Goal: Transaction & Acquisition: Purchase product/service

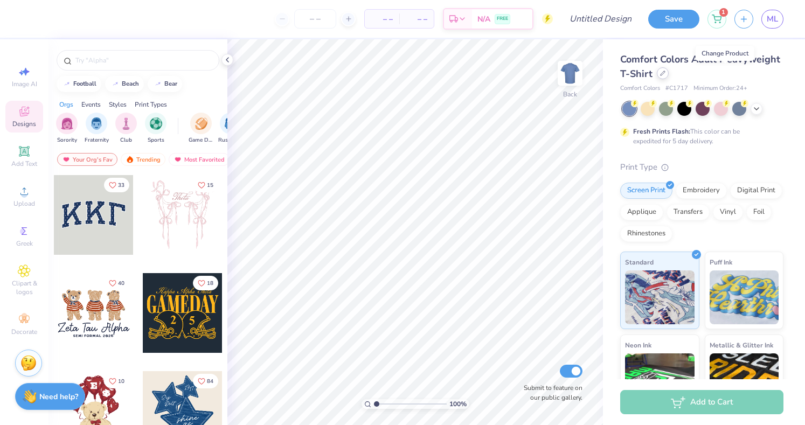
click at [668, 77] on div at bounding box center [662, 73] width 12 height 12
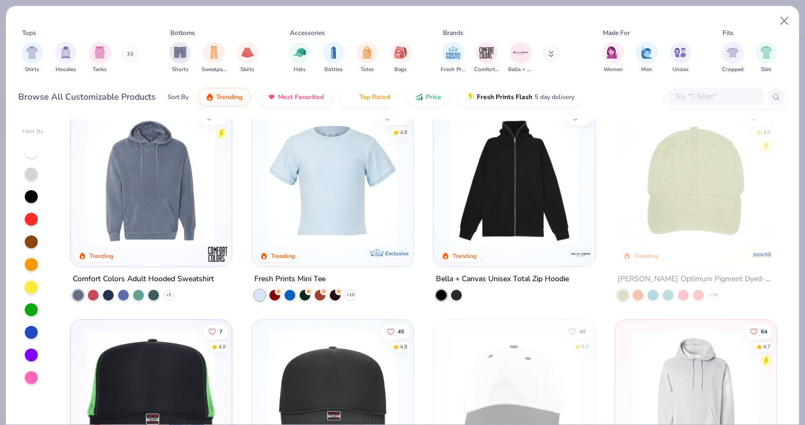
scroll to position [1708, 0]
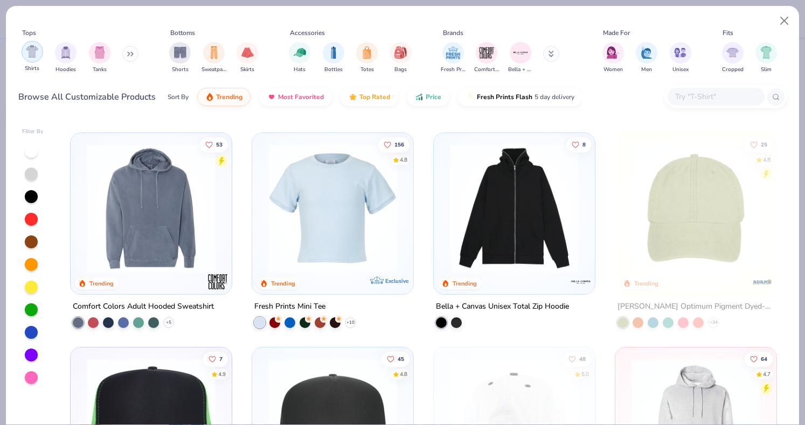
click at [32, 57] on img "filter for Shirts" at bounding box center [32, 51] width 12 height 12
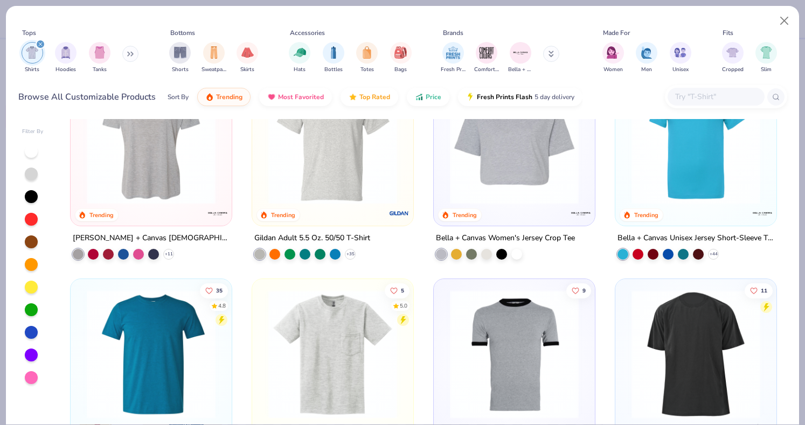
scroll to position [851, 0]
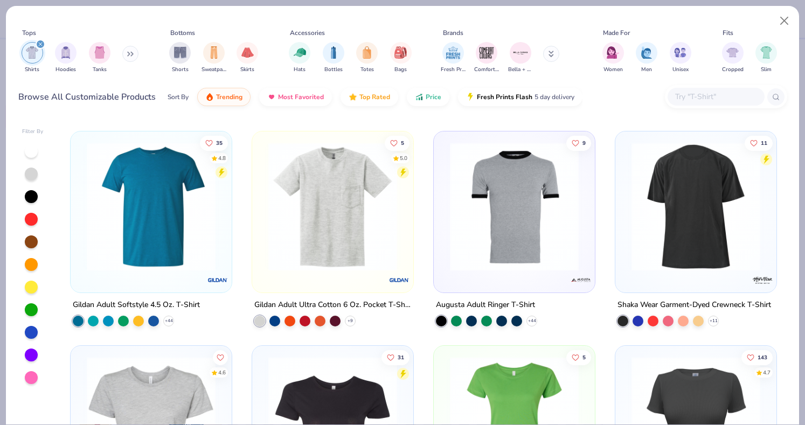
click at [300, 223] on img at bounding box center [332, 206] width 139 height 129
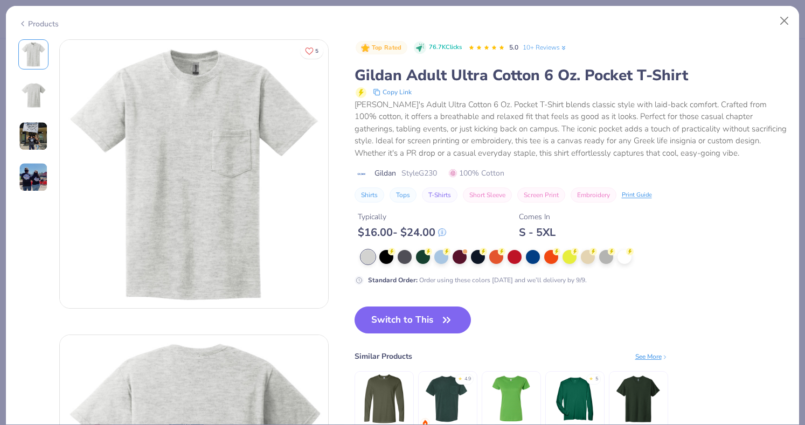
click at [29, 97] on img at bounding box center [33, 95] width 26 height 26
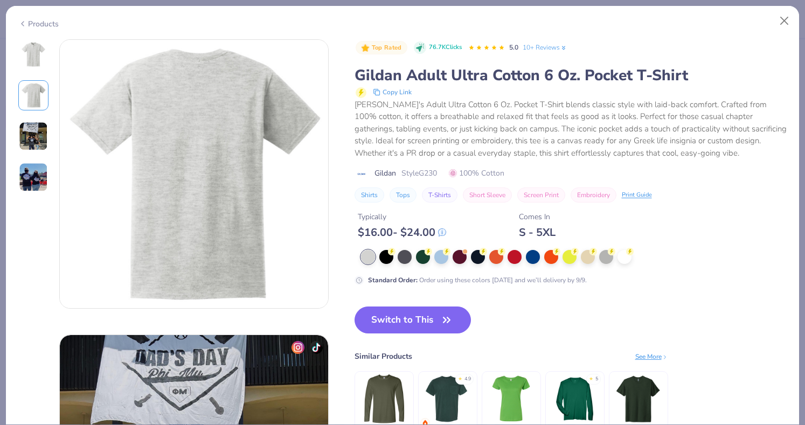
click at [31, 144] on img at bounding box center [33, 136] width 29 height 29
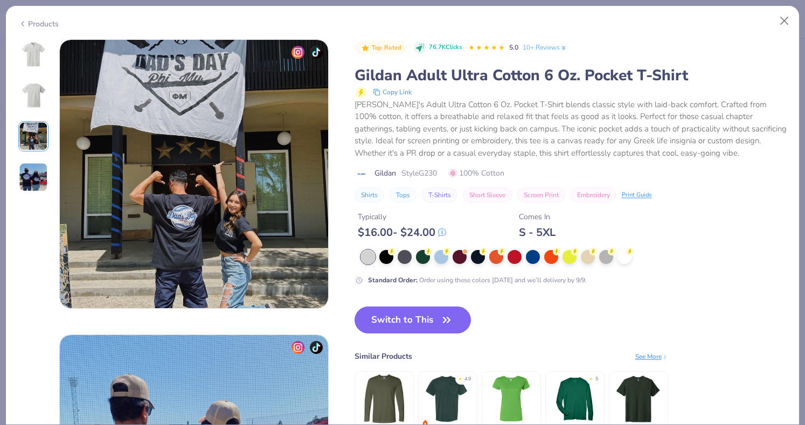
click at [46, 178] on img at bounding box center [33, 177] width 29 height 29
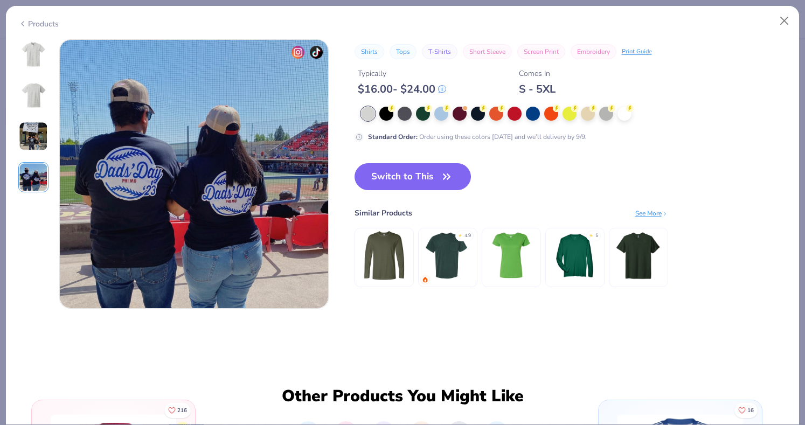
click at [36, 55] on img at bounding box center [33, 54] width 26 height 26
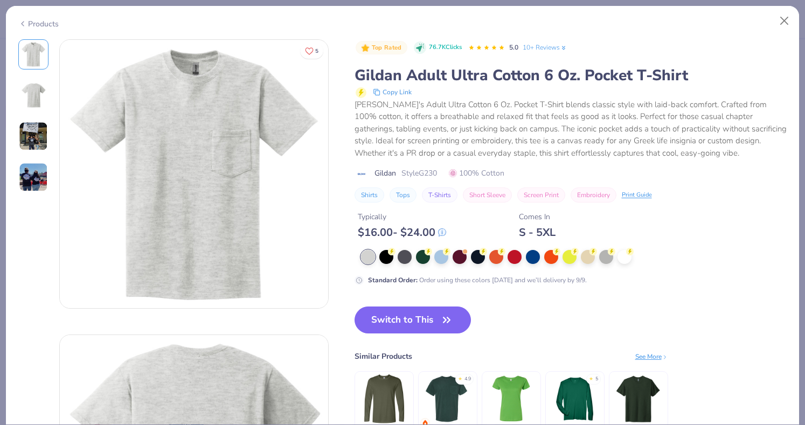
scroll to position [45, 0]
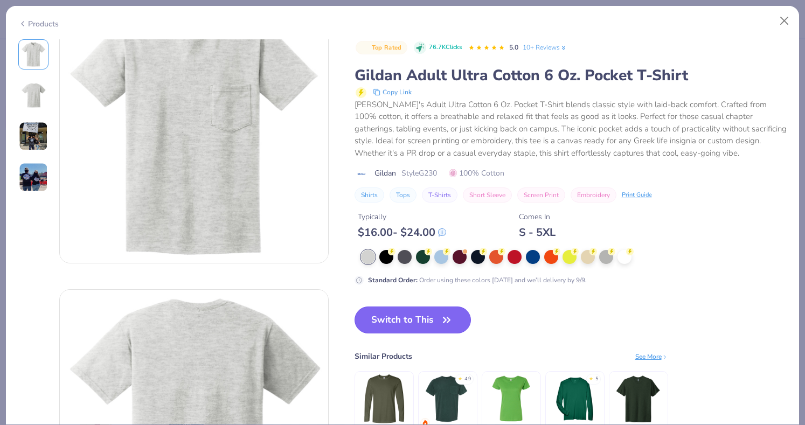
click at [418, 319] on button "Switch to This" at bounding box center [412, 319] width 117 height 27
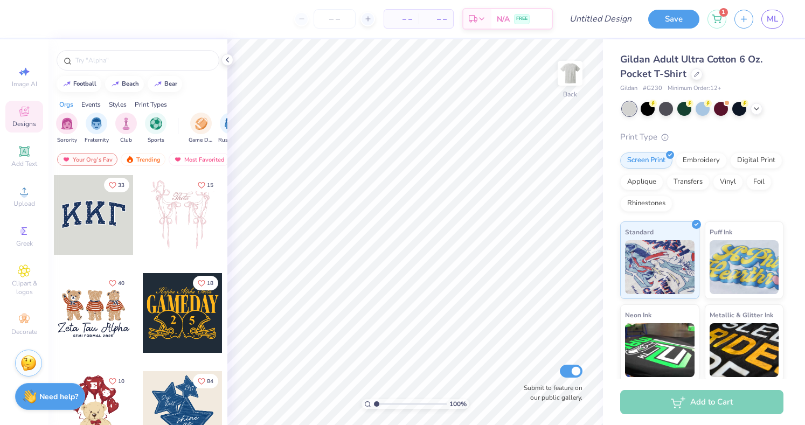
click at [763, 110] on div at bounding box center [702, 109] width 161 height 14
click at [759, 110] on icon at bounding box center [756, 107] width 9 height 9
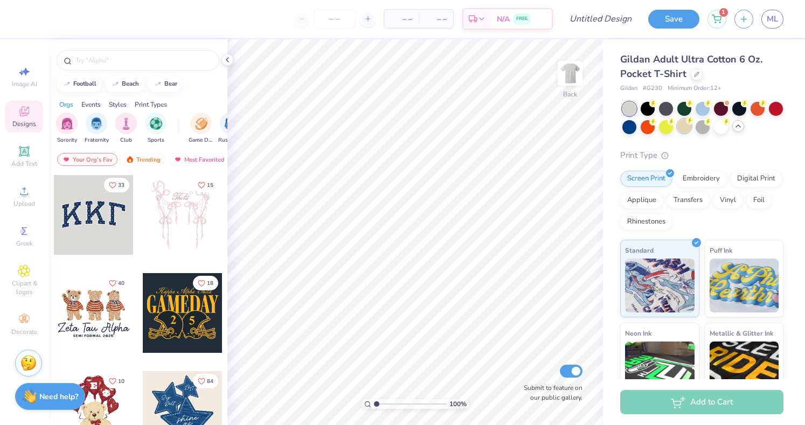
click at [691, 128] on div at bounding box center [684, 126] width 14 height 14
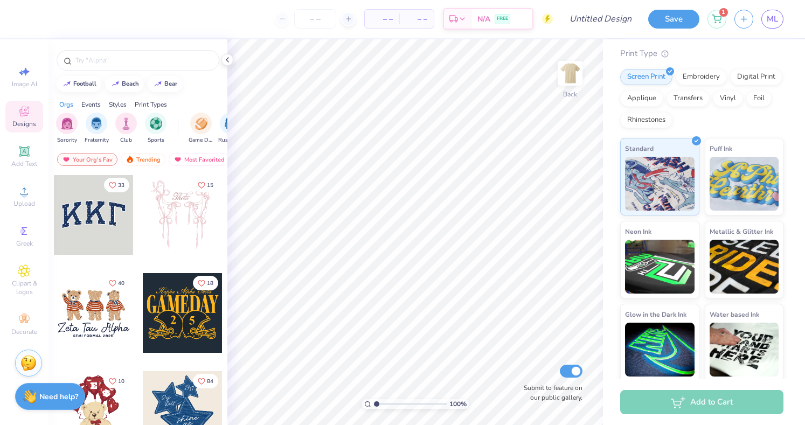
scroll to position [134, 0]
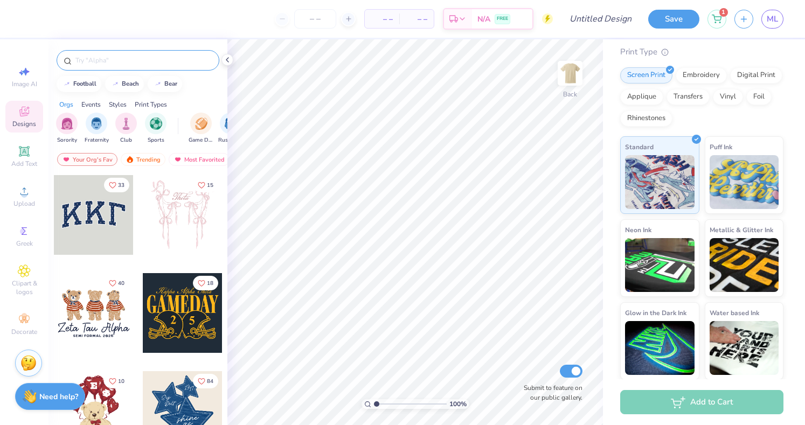
click at [110, 59] on input "text" at bounding box center [143, 60] width 138 height 11
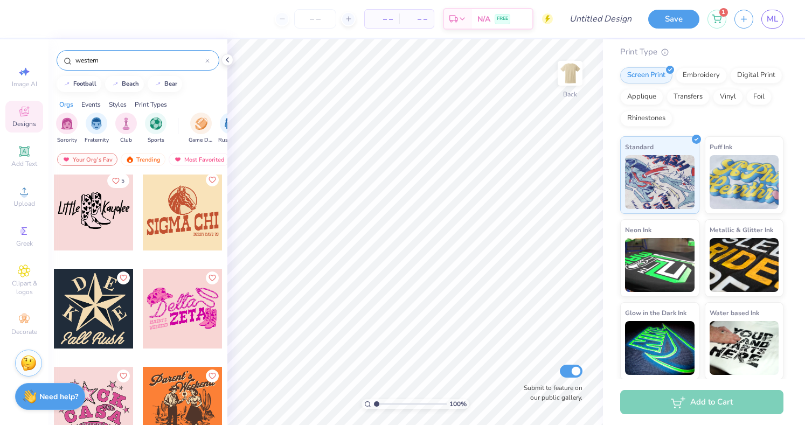
scroll to position [1179, 0]
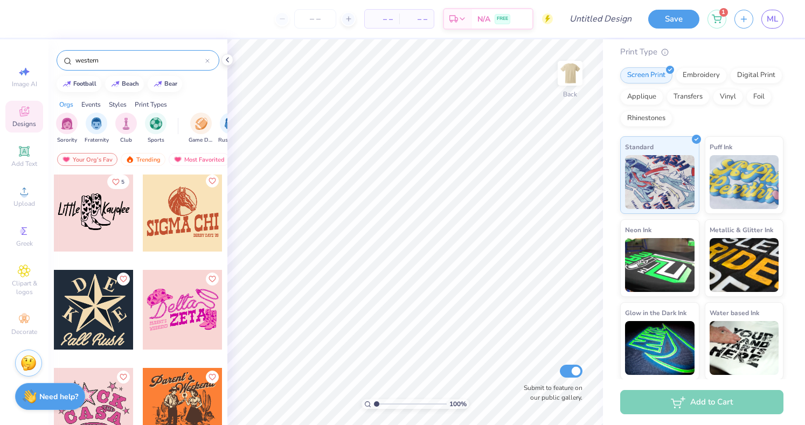
click at [106, 64] on input "western" at bounding box center [139, 60] width 131 height 11
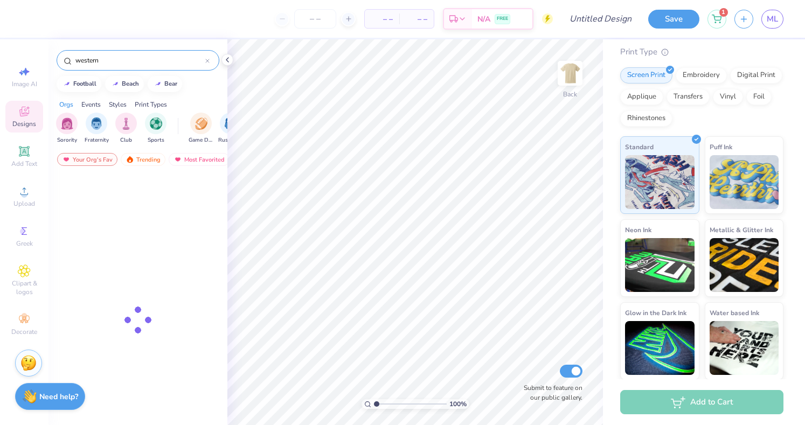
click at [106, 64] on input "western" at bounding box center [139, 60] width 131 height 11
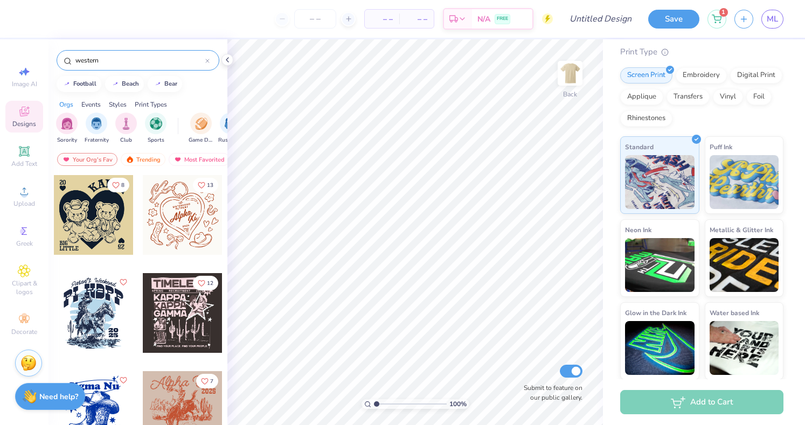
type input "b"
type input "cowboy"
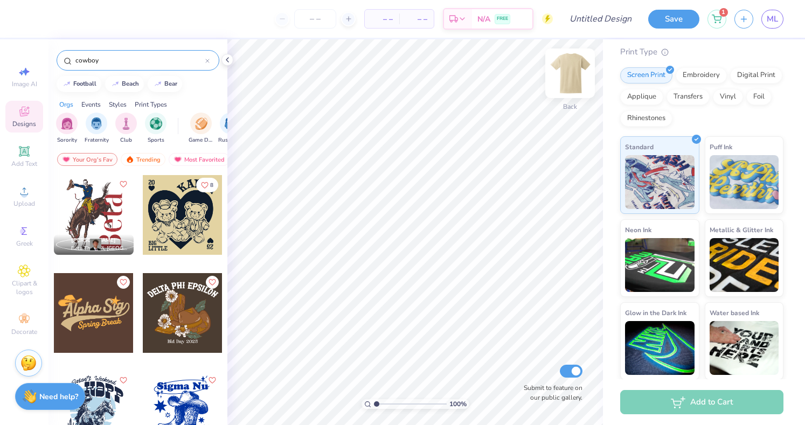
click at [569, 79] on img at bounding box center [569, 73] width 43 height 43
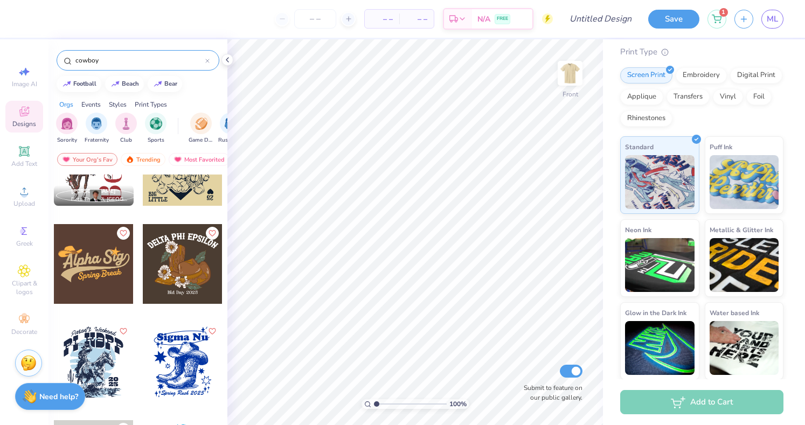
scroll to position [0, 0]
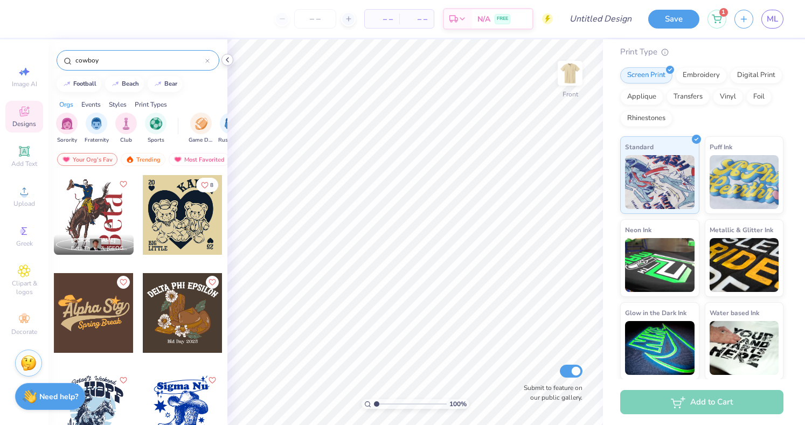
click at [228, 60] on icon at bounding box center [227, 59] width 9 height 9
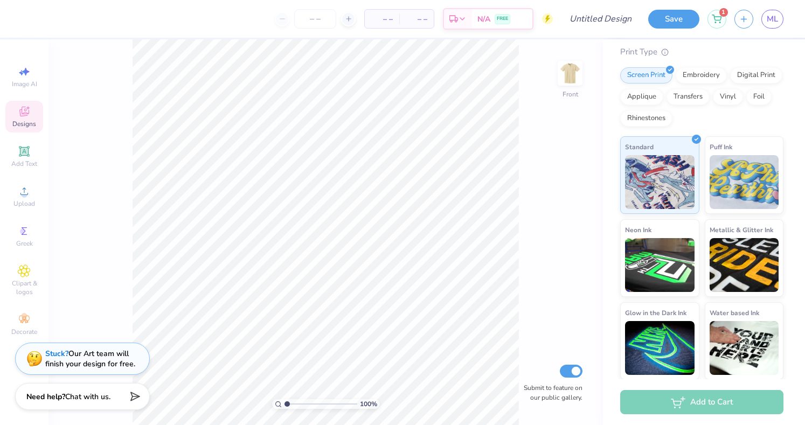
click at [92, 365] on div "Stuck? Our Art team will finish your design for free." at bounding box center [90, 358] width 90 height 20
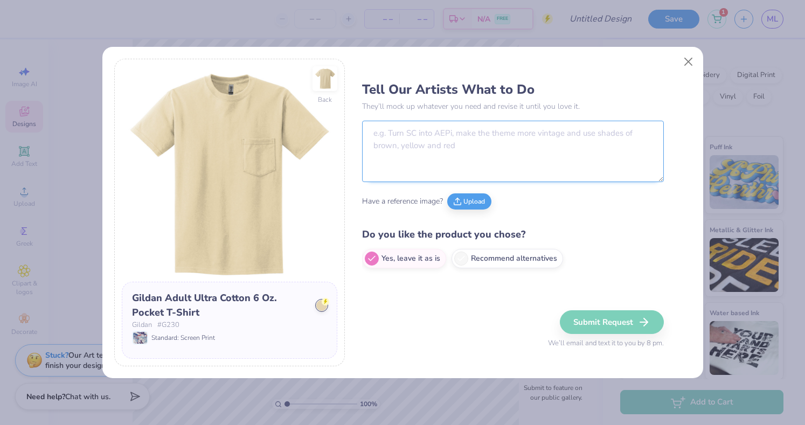
click at [412, 151] on textarea at bounding box center [513, 151] width 302 height 61
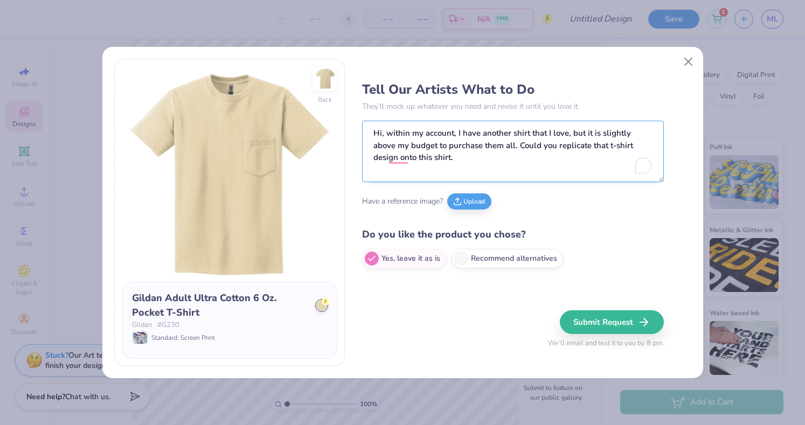
click at [545, 156] on textarea "Hi, within my account, I have another shirt that I love, but it is slightly abo…" at bounding box center [513, 151] width 302 height 61
type textarea "Hi, within my account, I have another shirt that I love, but it is slightly abo…"
click at [472, 197] on button "Upload" at bounding box center [469, 200] width 44 height 16
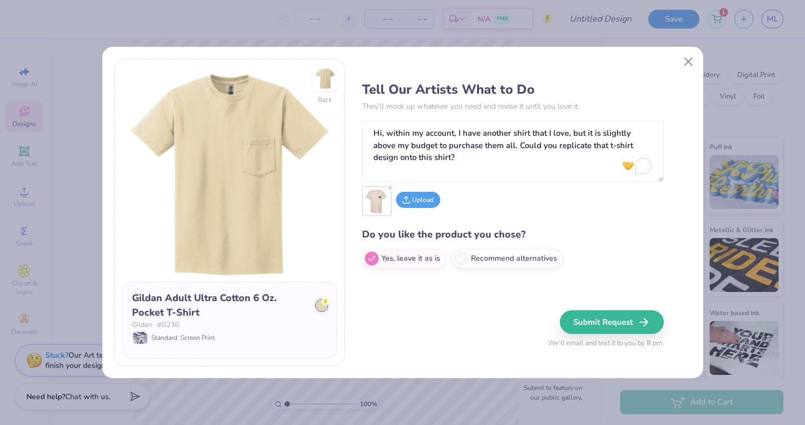
click at [422, 201] on button "Upload" at bounding box center [418, 200] width 44 height 16
click at [604, 322] on button "Submit Request" at bounding box center [613, 322] width 104 height 24
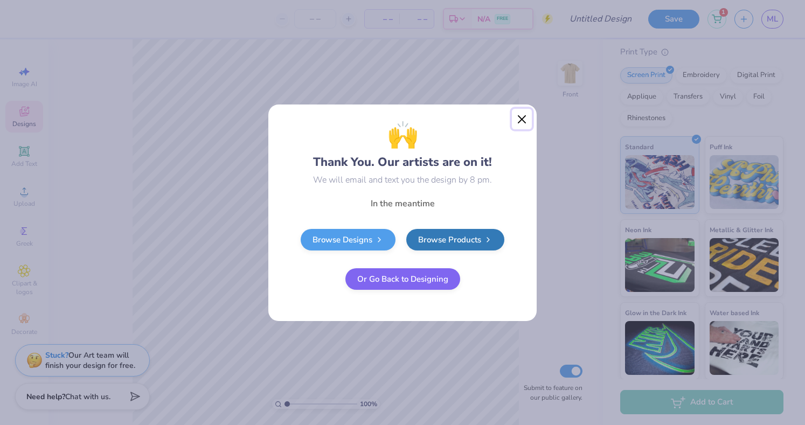
click at [518, 121] on button "Close" at bounding box center [522, 119] width 20 height 20
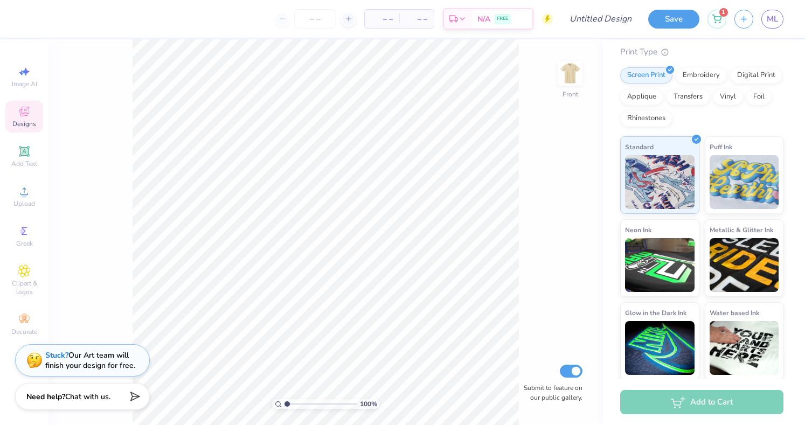
click at [24, 112] on icon at bounding box center [24, 111] width 13 height 13
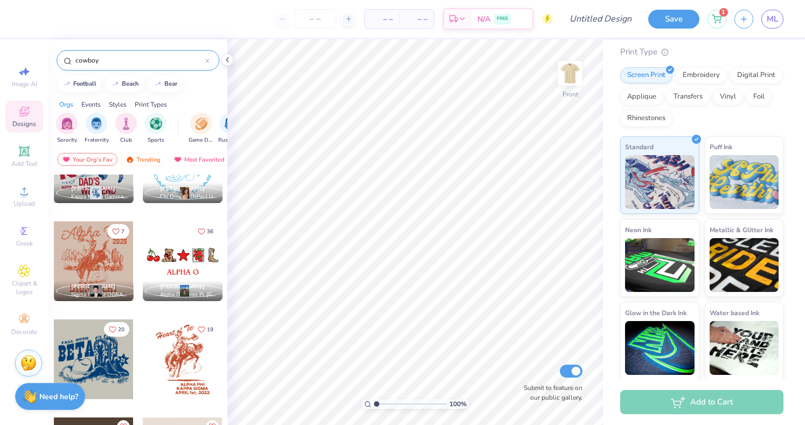
scroll to position [347, 0]
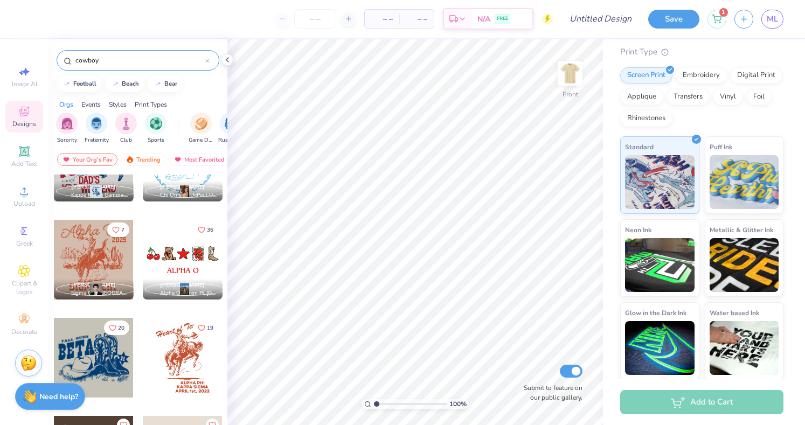
click at [102, 253] on div at bounding box center [93, 260] width 80 height 80
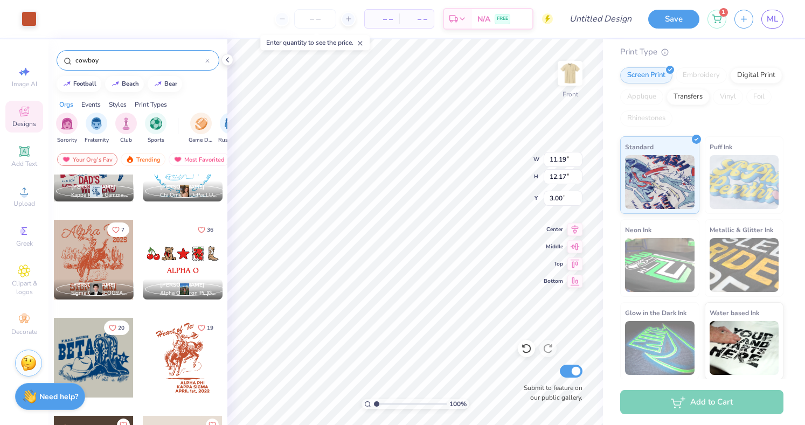
type input "12.80"
type input "13.92"
type input "3.30"
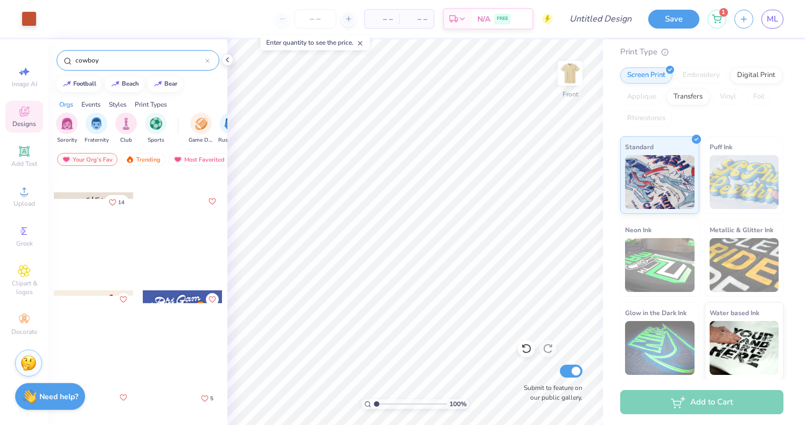
scroll to position [2846, 0]
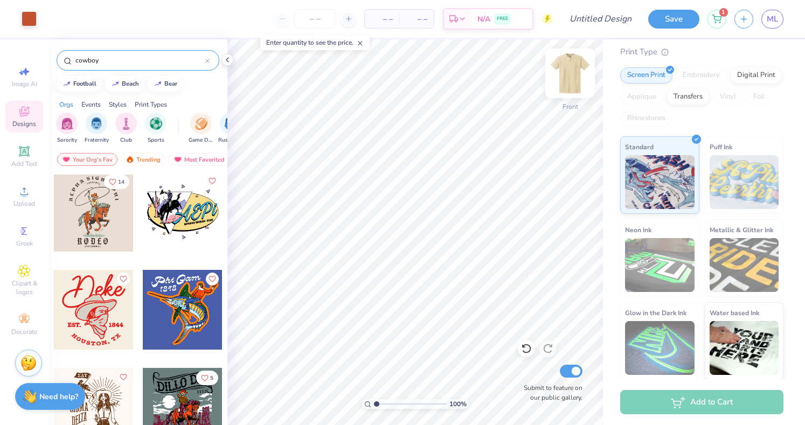
click at [565, 80] on img at bounding box center [569, 73] width 43 height 43
click at [121, 57] on input "cowboy" at bounding box center [139, 60] width 131 height 11
click at [111, 67] on div "cowboy" at bounding box center [138, 60] width 163 height 20
click at [104, 64] on input "cowboy" at bounding box center [139, 60] width 131 height 11
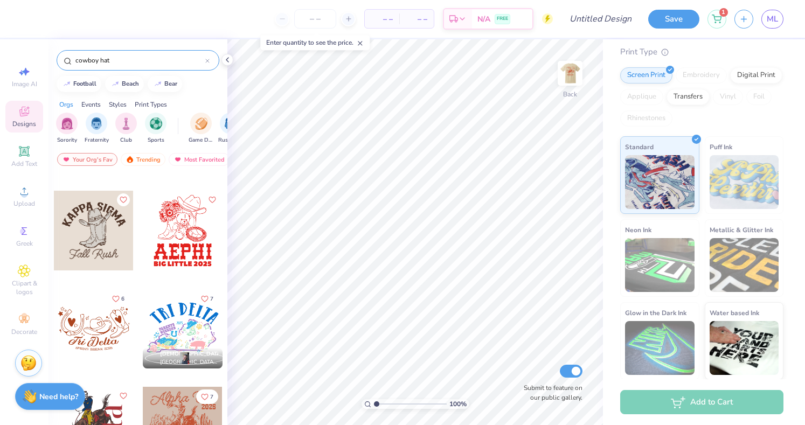
scroll to position [493, 0]
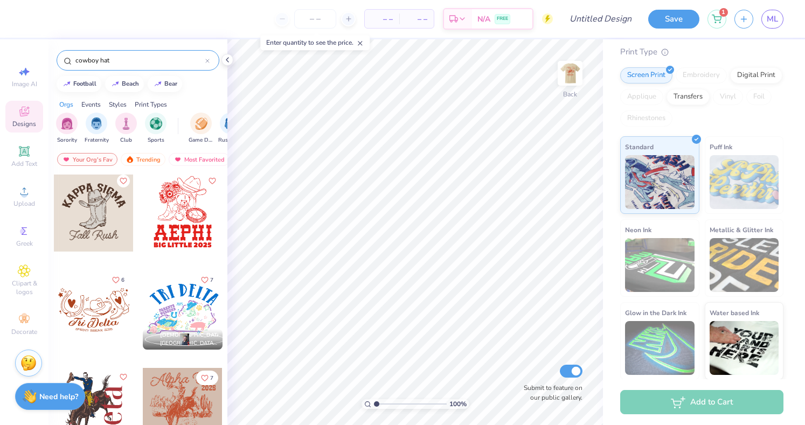
click at [115, 62] on input "cowboy hat" at bounding box center [139, 60] width 131 height 11
click at [86, 55] on input "cowboy hat" at bounding box center [139, 60] width 131 height 11
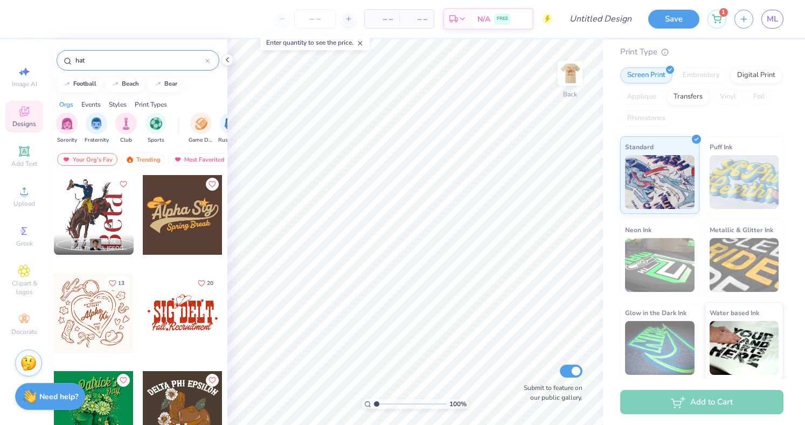
type input "hat"
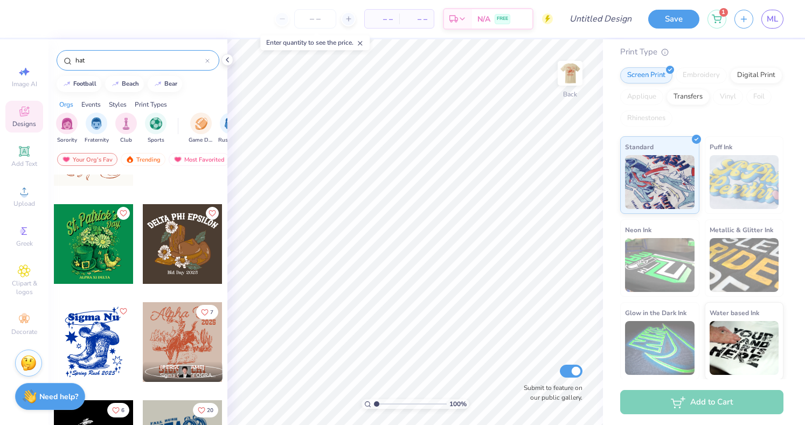
scroll to position [308, 0]
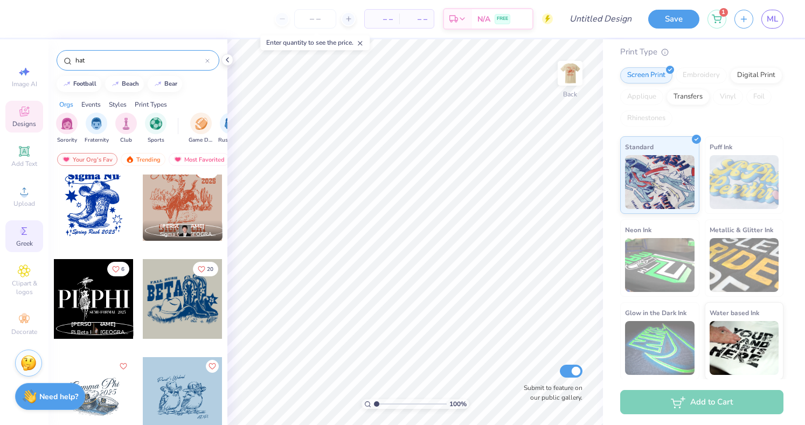
click at [27, 236] on icon at bounding box center [24, 231] width 13 height 13
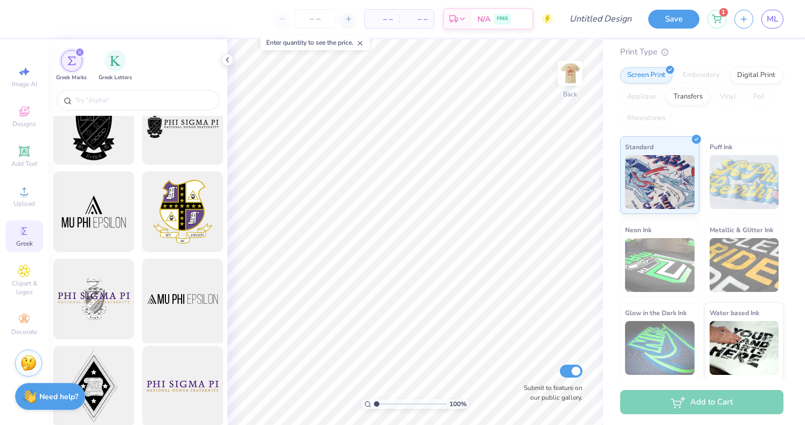
scroll to position [0, 0]
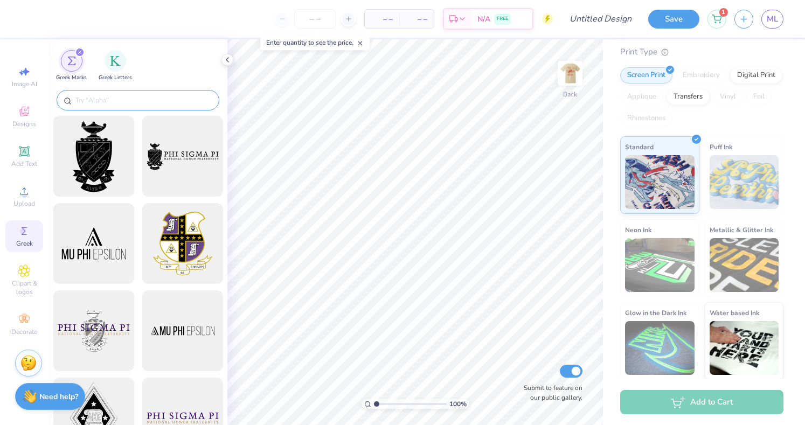
click at [115, 103] on input "text" at bounding box center [143, 100] width 138 height 11
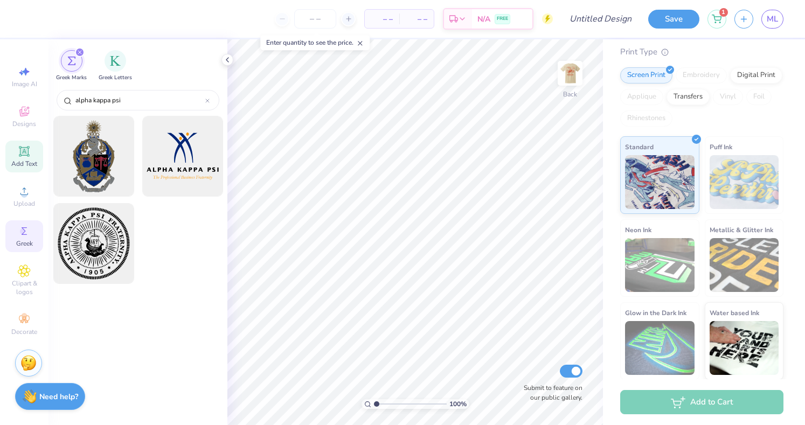
type input "alpha kappa psi"
click at [30, 156] on icon at bounding box center [24, 151] width 13 height 13
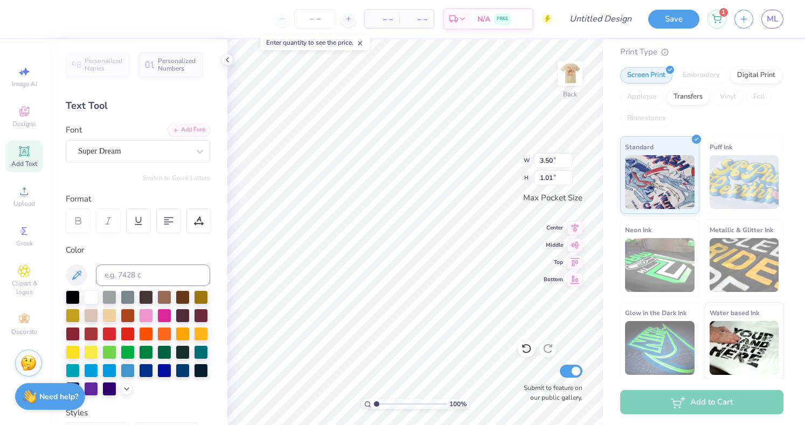
scroll to position [9, 1]
paste textarea "("
type textarea "AK("
paste textarea "("
paste textarea ")"
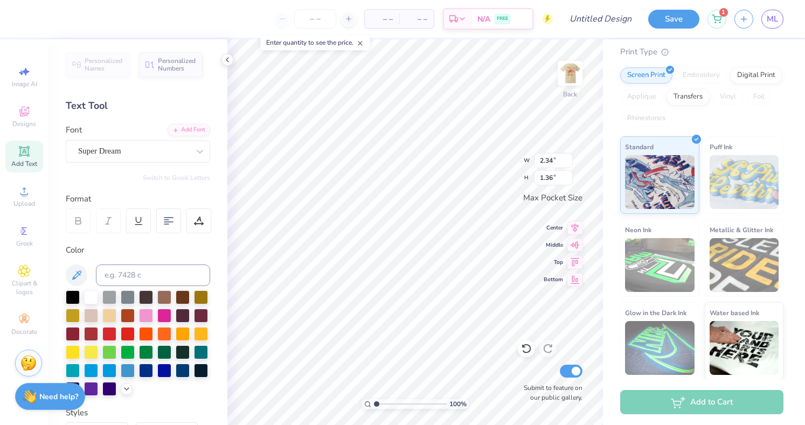
type textarea "AK"
click at [24, 283] on span "Clipart & logos" at bounding box center [24, 287] width 38 height 17
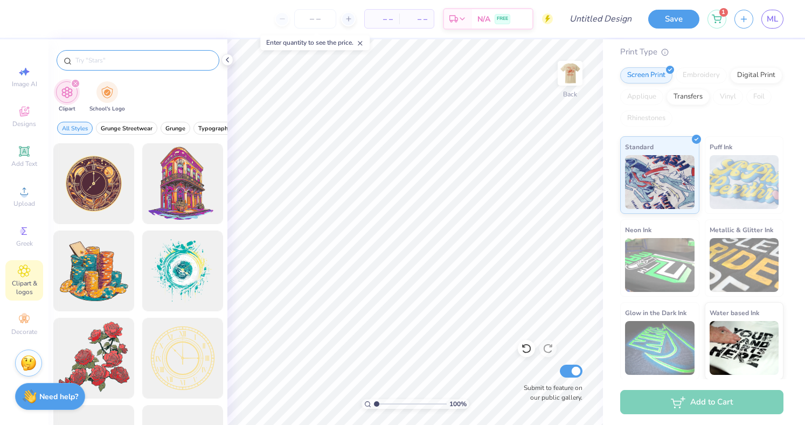
click at [129, 53] on div at bounding box center [138, 60] width 163 height 20
click at [129, 58] on input "text" at bounding box center [143, 60] width 138 height 11
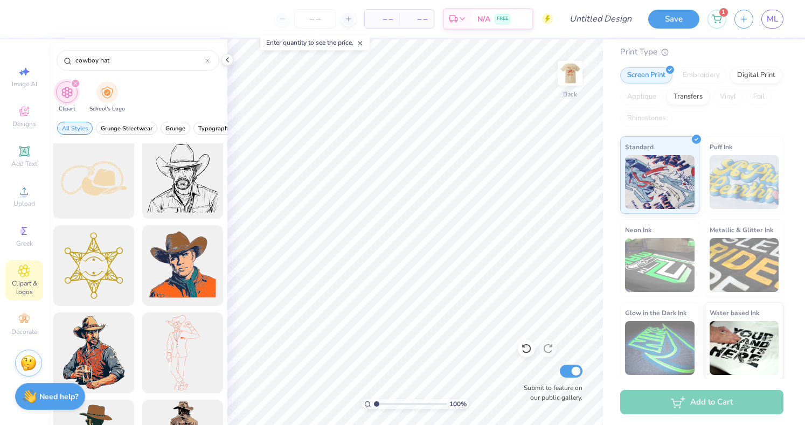
scroll to position [802, 0]
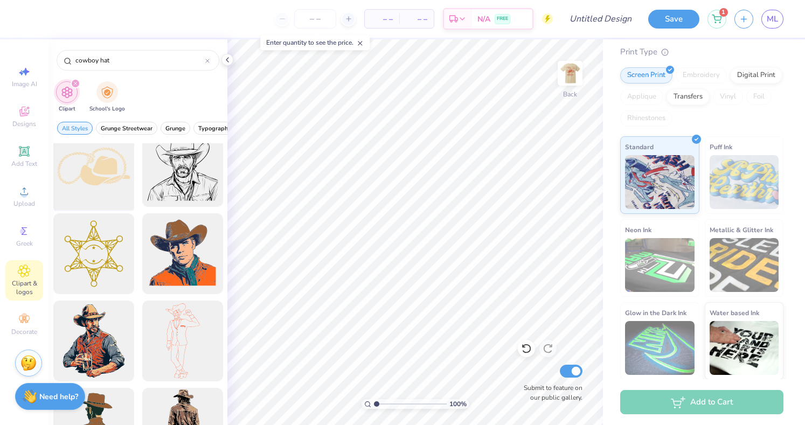
type input "cowboy hat"
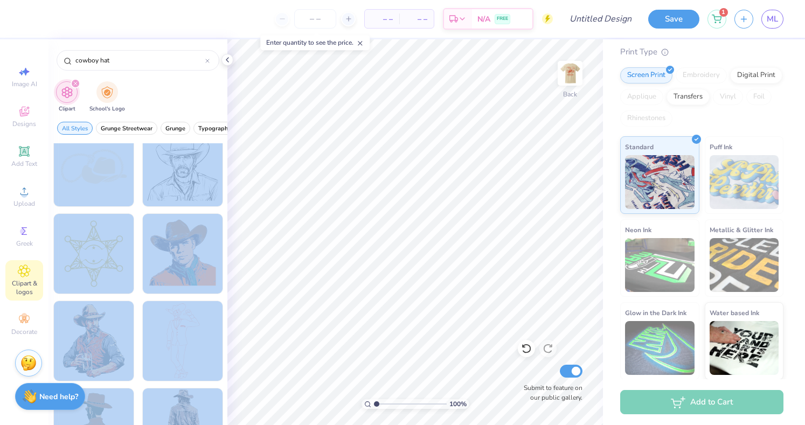
click at [397, 183] on div "– – Per Item – – Total Est. Delivery N/A FREE Design Title Save 1 ML Image AI D…" at bounding box center [402, 212] width 805 height 425
click at [101, 184] on div at bounding box center [93, 166] width 89 height 89
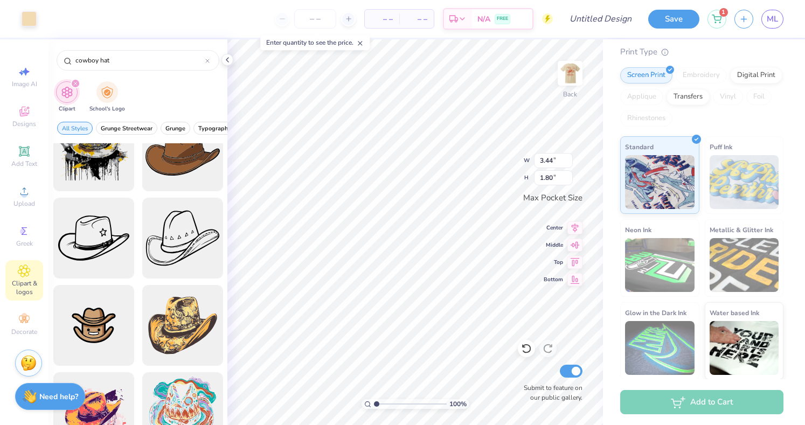
scroll to position [0, 0]
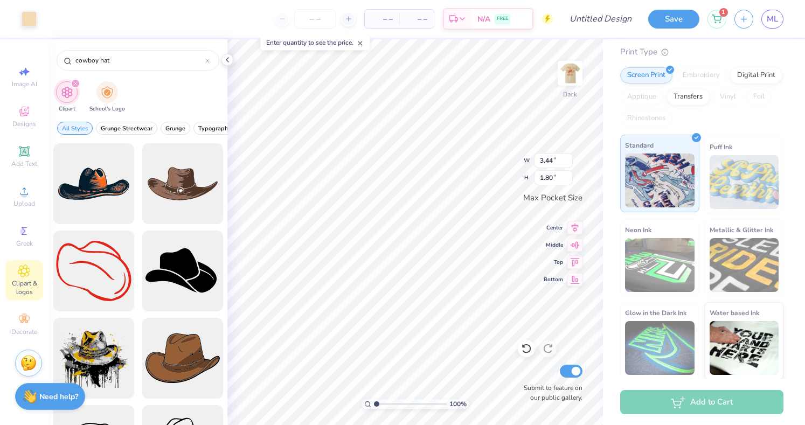
click at [677, 169] on img at bounding box center [659, 180] width 69 height 54
click at [658, 393] on div "Add to Cart" at bounding box center [701, 402] width 163 height 24
click at [568, 158] on input "3.45" at bounding box center [553, 160] width 39 height 15
click at [568, 158] on input "3.47" at bounding box center [553, 160] width 39 height 15
click at [568, 158] on input "3.48" at bounding box center [553, 160] width 39 height 15
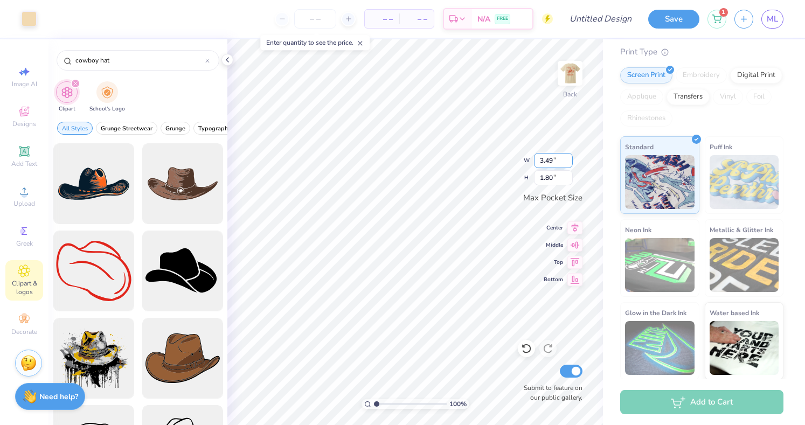
click at [568, 158] on input "3.49" at bounding box center [553, 160] width 39 height 15
type input "3.5"
click at [568, 158] on input "3.5" at bounding box center [553, 160] width 39 height 15
type input "1.81"
click at [567, 173] on input "1.81" at bounding box center [553, 177] width 39 height 15
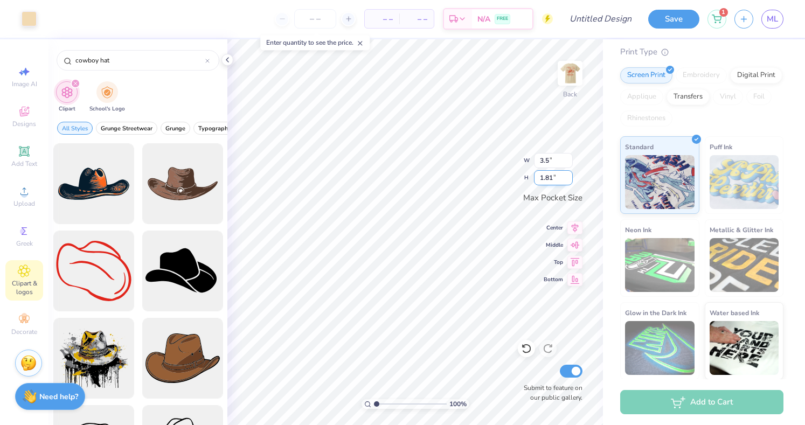
type input "3.50"
click at [567, 173] on input "1.82" at bounding box center [553, 177] width 39 height 15
click at [567, 173] on input "1.83" at bounding box center [553, 177] width 39 height 15
type input "1.84"
click at [567, 173] on input "1.84" at bounding box center [553, 177] width 39 height 15
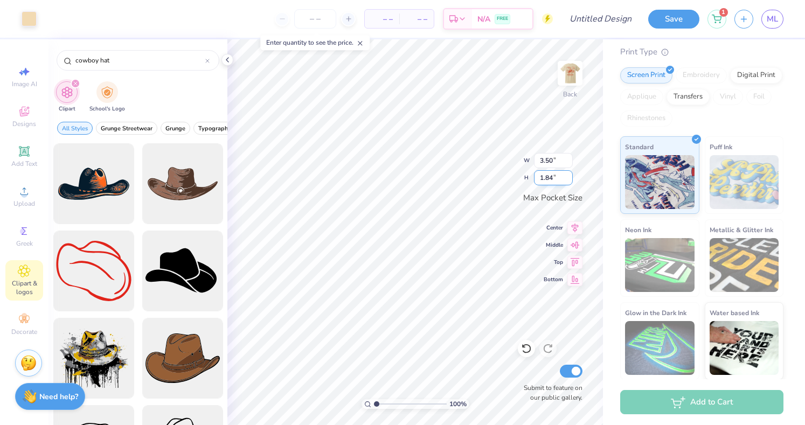
click at [567, 173] on input "1.84" at bounding box center [553, 177] width 39 height 15
click at [687, 22] on button "Save" at bounding box center [673, 17] width 51 height 19
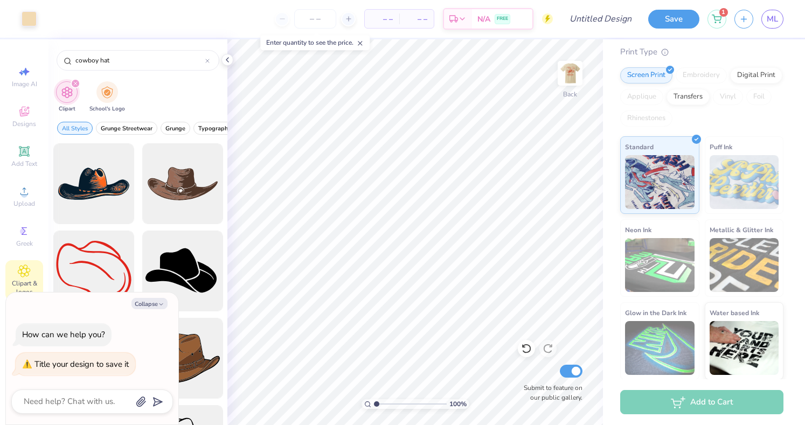
type textarea "x"
click at [179, 19] on div "– – Per Item – – Total Est. Delivery N/A FREE" at bounding box center [299, 19] width 508 height 38
click at [164, 20] on div "– – Per Item – – Total Est. Delivery N/A FREE" at bounding box center [299, 19] width 508 height 38
click at [347, 18] on icon at bounding box center [349, 19] width 8 height 8
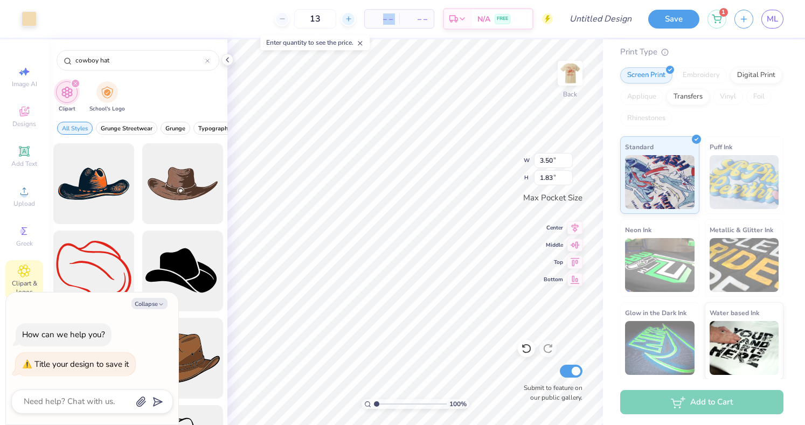
click at [347, 18] on icon at bounding box center [349, 19] width 8 height 8
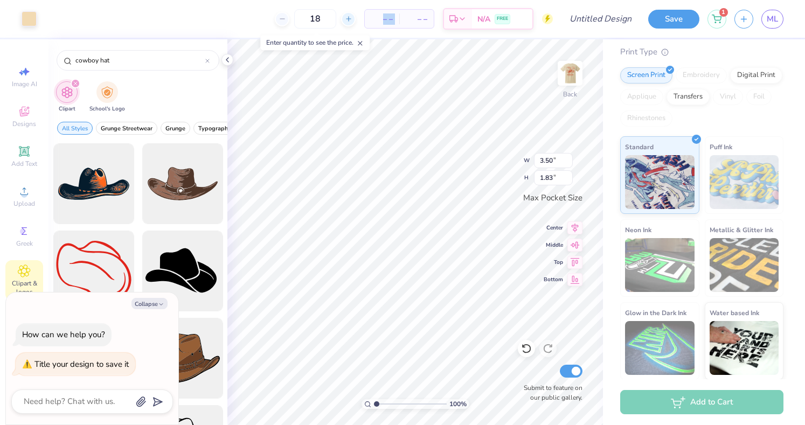
click at [347, 18] on icon at bounding box center [349, 19] width 8 height 8
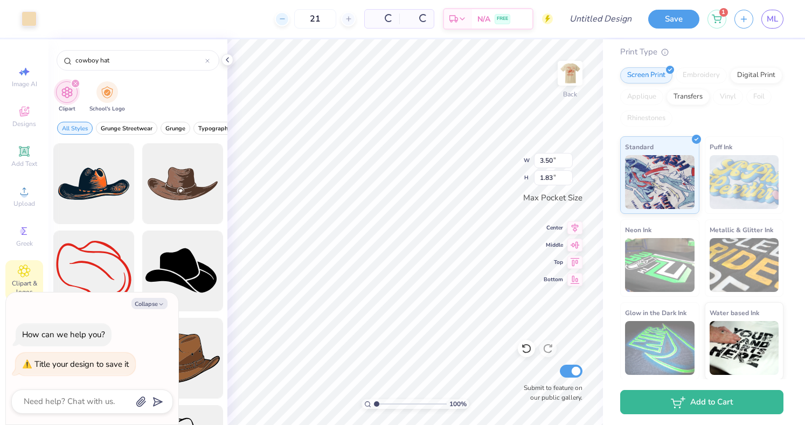
click at [278, 20] on div at bounding box center [282, 19] width 15 height 15
type input "20"
click at [599, 22] on input "Design Title" at bounding box center [613, 19] width 53 height 22
type input "A"
type textarea "x"
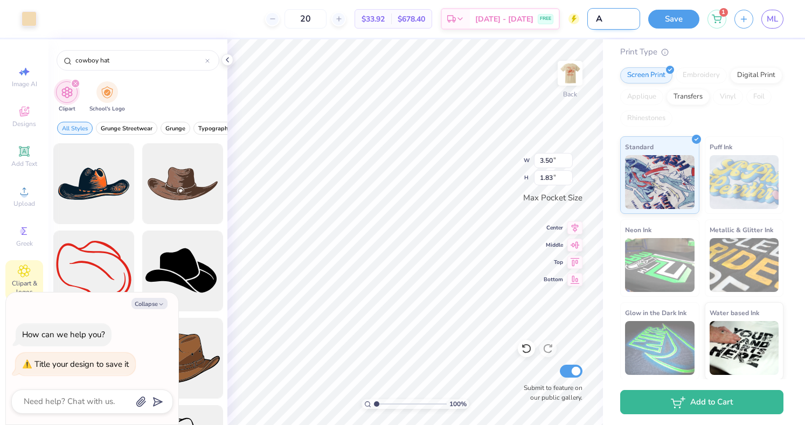
type input "AK"
type textarea "x"
type input "AKP"
type textarea "x"
type input "AKPI"
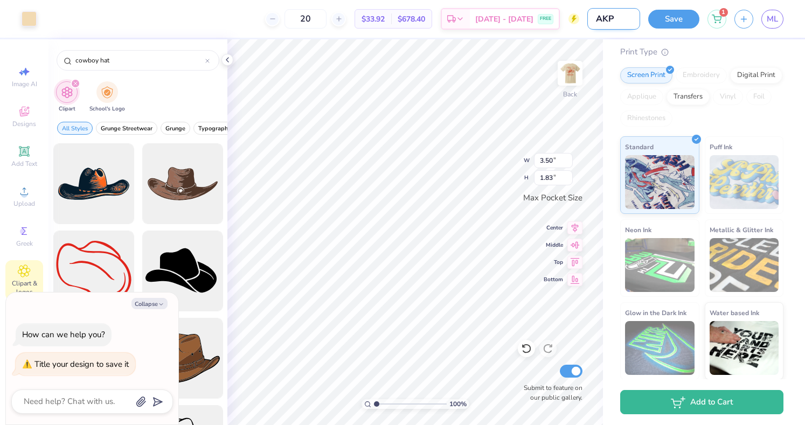
type textarea "x"
type input "AKPIS"
type textarea "x"
type input "AKPIS"
type textarea "x"
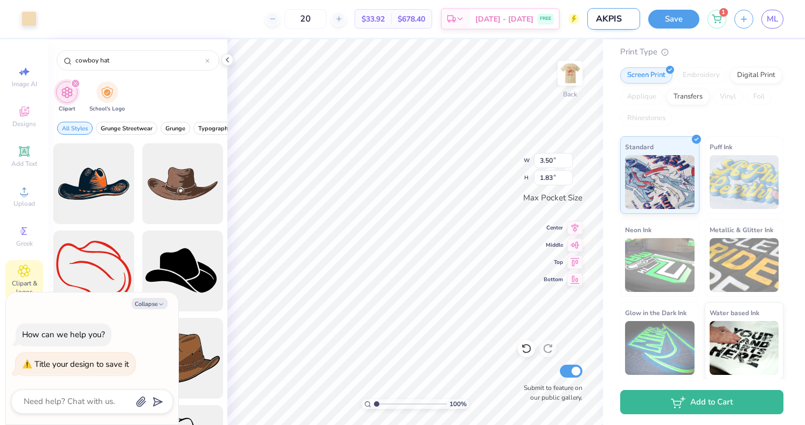
type input "AKPIS"
type textarea "x"
type input "AKPI"
type textarea "x"
type input "AKP"
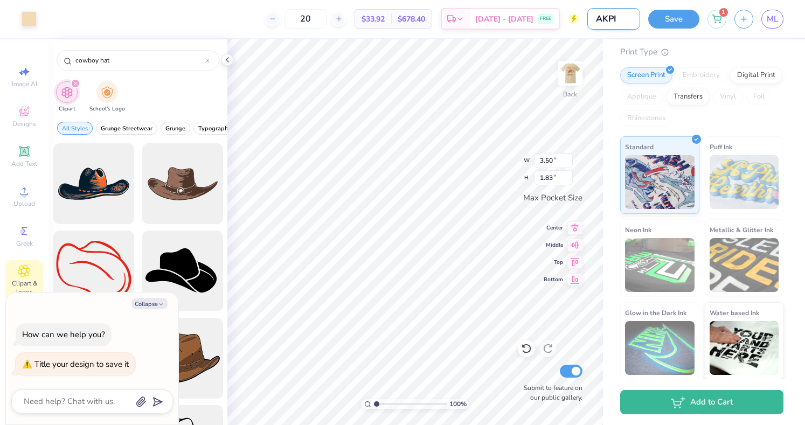
type textarea "x"
type input "AKPS"
type textarea "x"
type input "AKPSI"
type textarea "x"
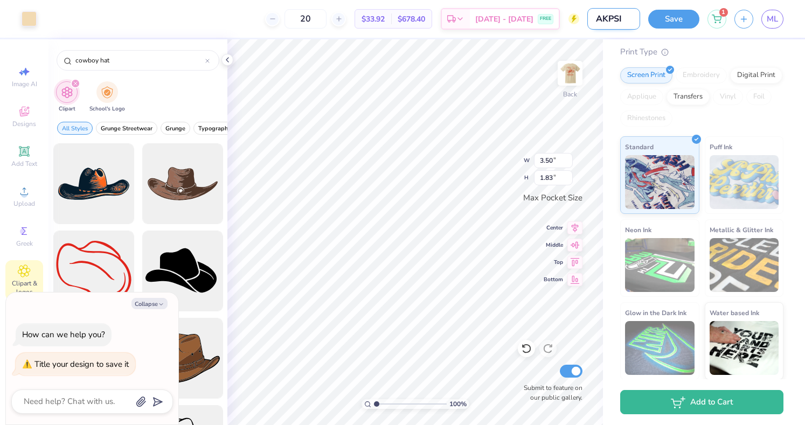
type input "AKPSI"
type textarea "x"
type input "AKPSI S"
type textarea "x"
type input "AKPSI SH"
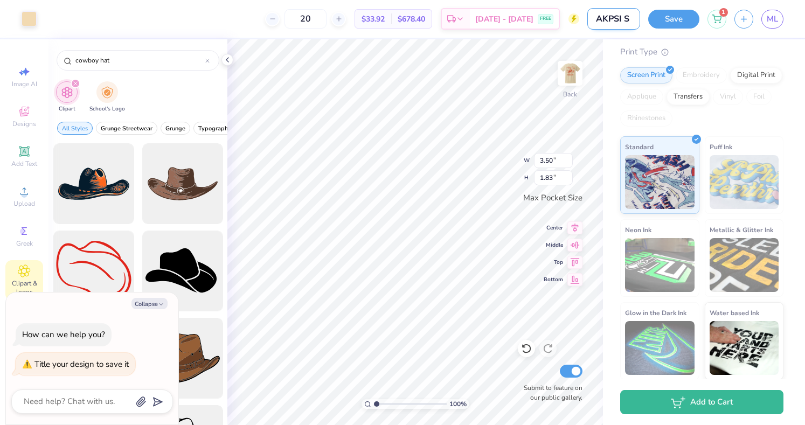
type textarea "x"
type input "AKPSI SHi"
type textarea "x"
type input "AKPSI SHir"
type textarea "x"
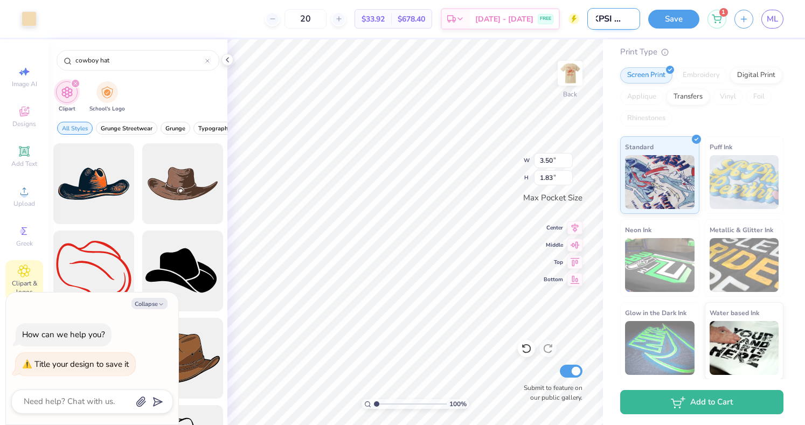
type input "AKPSI SHirt"
type textarea "x"
type input "AKPSI SHir"
type textarea "x"
type input "AKPSI SHi"
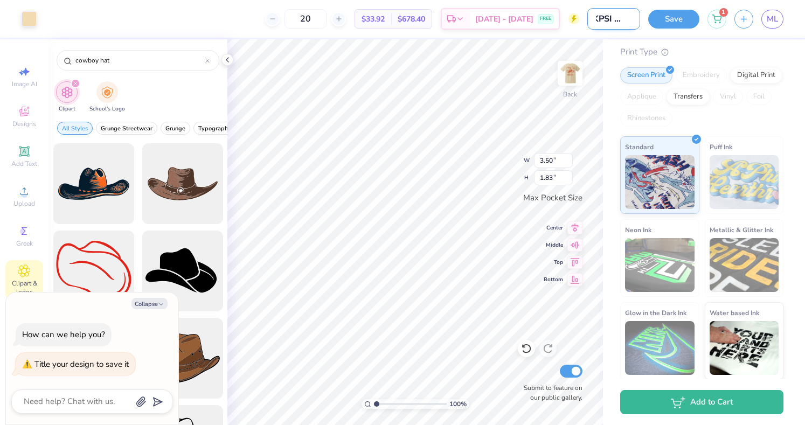
type textarea "x"
type input "AKPSI SH"
type textarea "x"
type input "AKPSI SHI"
type textarea "x"
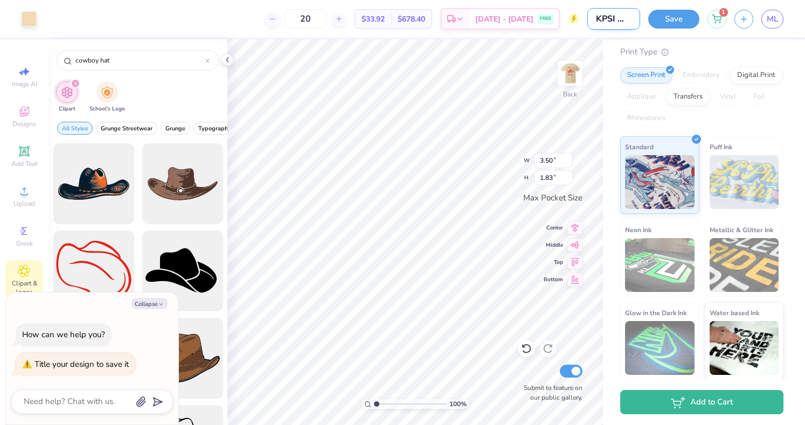
type input "AKPSI SHIR"
type textarea "x"
type input "AKPSI SHIRT"
type textarea "x"
type input "AKPSI SHIRTS"
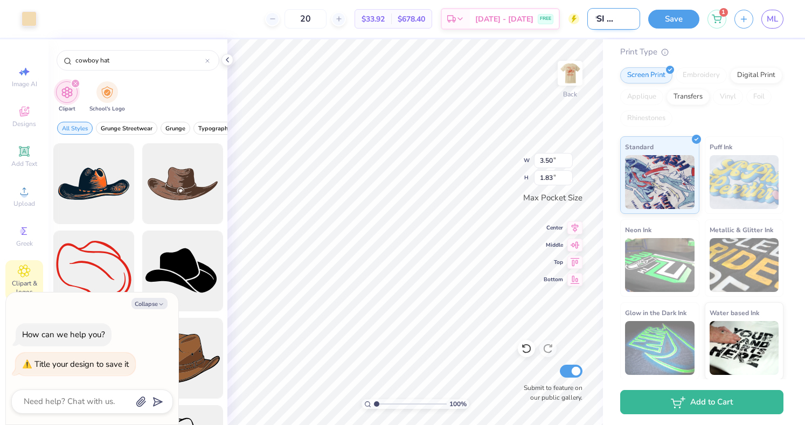
type textarea "x"
type input "AKPSI SHIRTS"
click at [670, 13] on button "Save" at bounding box center [673, 17] width 51 height 19
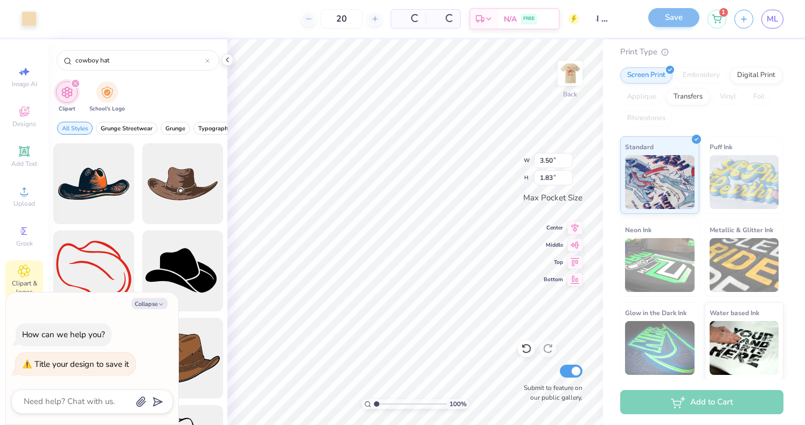
scroll to position [0, 0]
click at [226, 60] on icon at bounding box center [227, 59] width 9 height 9
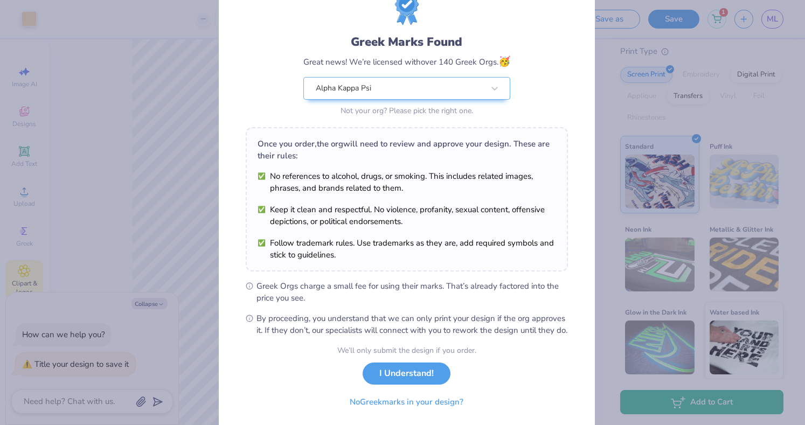
scroll to position [78, 0]
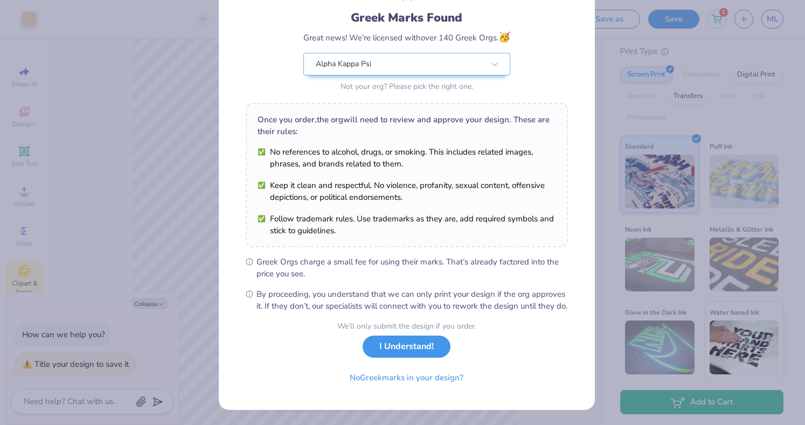
click at [389, 348] on button "I Understand!" at bounding box center [406, 347] width 88 height 22
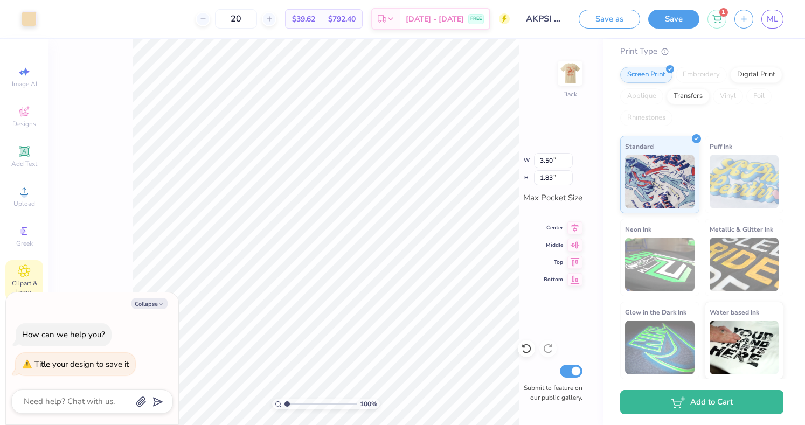
type textarea "x"
click at [315, 19] on span "$39.62" at bounding box center [303, 18] width 23 height 11
click at [355, 23] on span "$792.40" at bounding box center [341, 18] width 27 height 11
click at [207, 17] on icon at bounding box center [203, 19] width 8 height 8
click at [273, 18] on icon at bounding box center [269, 19] width 8 height 8
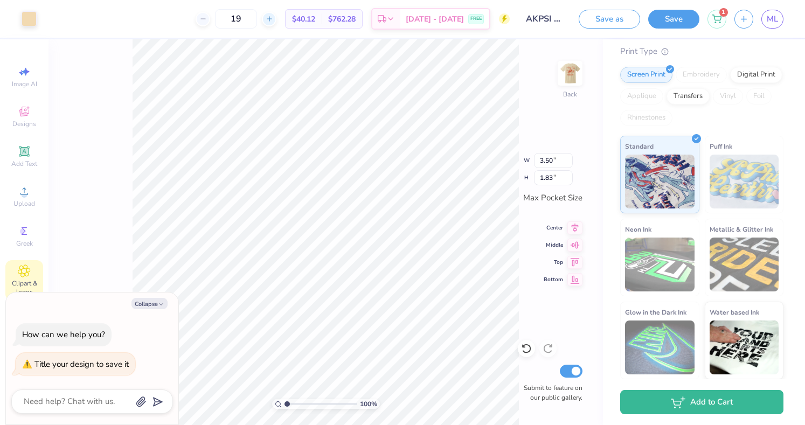
type input "20"
click at [575, 64] on img at bounding box center [569, 73] width 43 height 43
click at [719, 18] on icon at bounding box center [716, 17] width 10 height 9
type textarea "x"
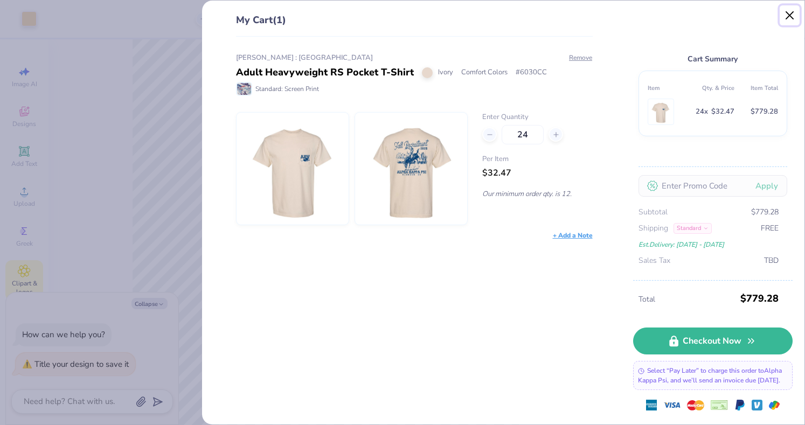
click at [790, 18] on button "Close" at bounding box center [789, 15] width 20 height 20
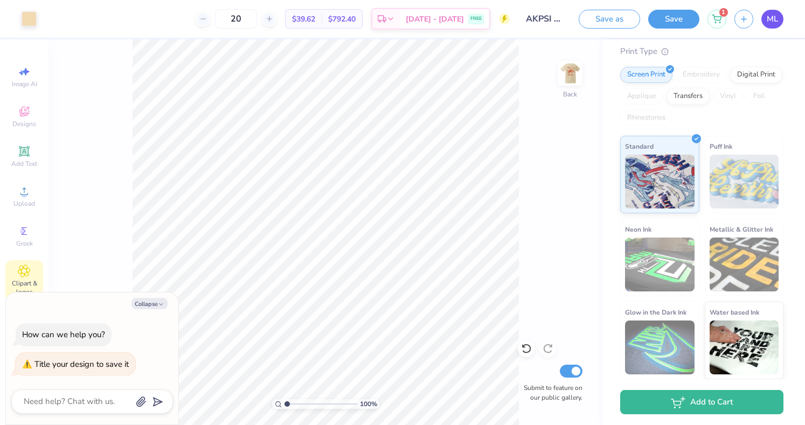
click at [779, 22] on link "ML" at bounding box center [772, 19] width 22 height 19
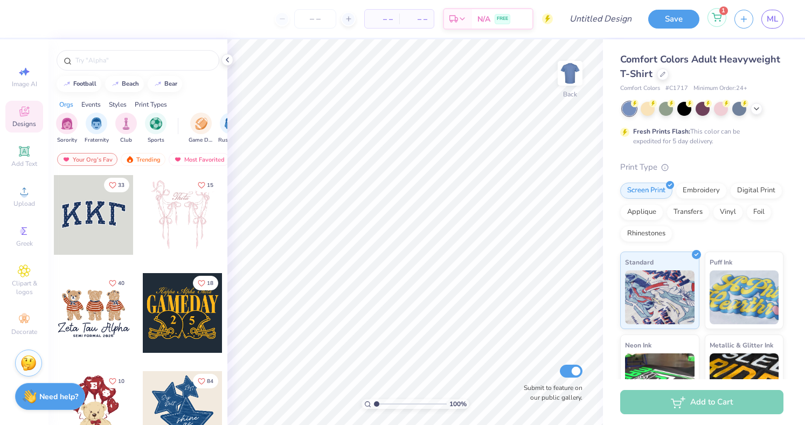
click at [719, 11] on div "1" at bounding box center [716, 17] width 19 height 19
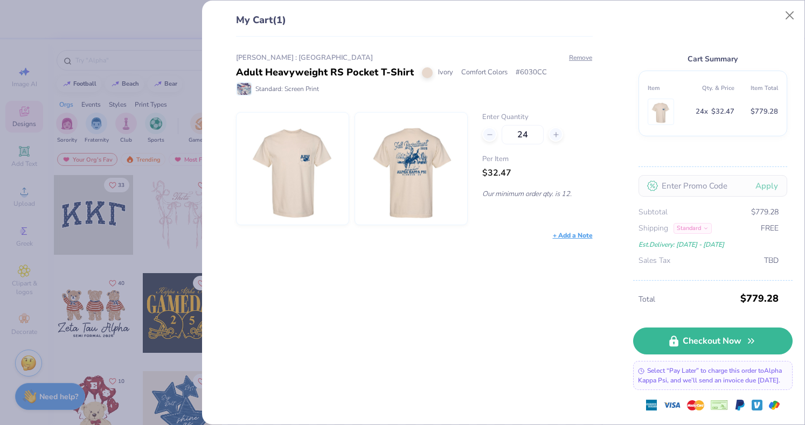
click at [442, 168] on img at bounding box center [411, 169] width 93 height 112
click at [429, 166] on img at bounding box center [411, 169] width 93 height 112
click at [309, 179] on img at bounding box center [292, 169] width 93 height 112
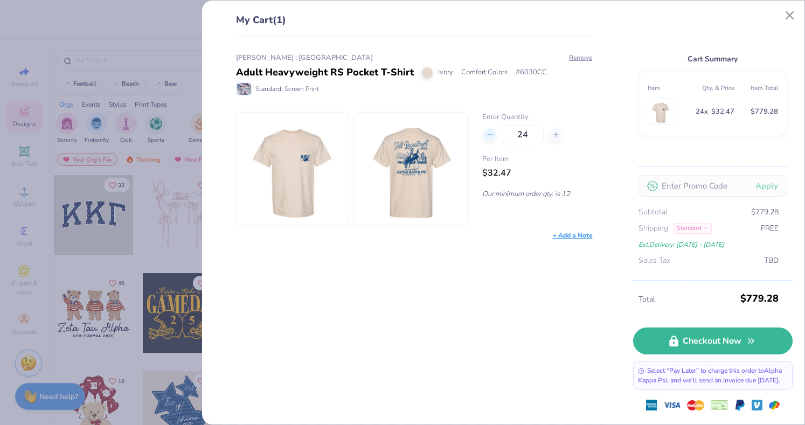
click at [488, 131] on icon at bounding box center [490, 135] width 8 height 8
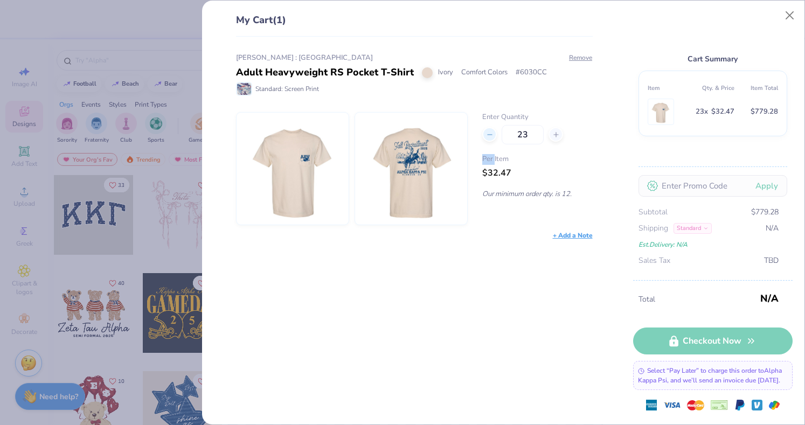
click at [488, 131] on icon at bounding box center [490, 135] width 8 height 8
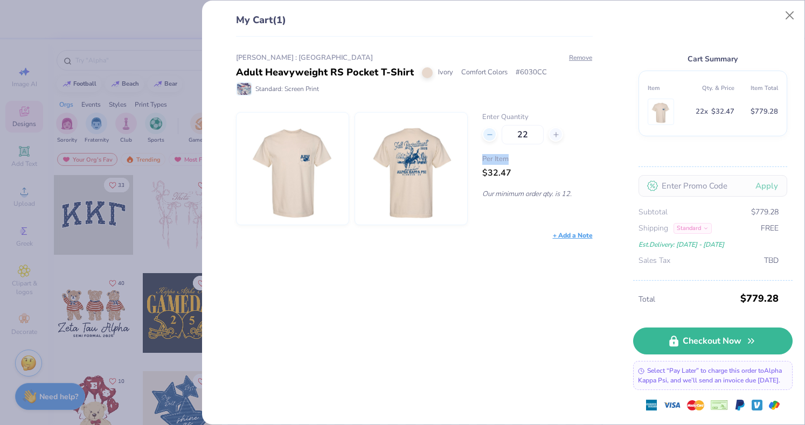
click at [488, 131] on icon at bounding box center [490, 135] width 8 height 8
click at [423, 216] on img at bounding box center [411, 169] width 93 height 112
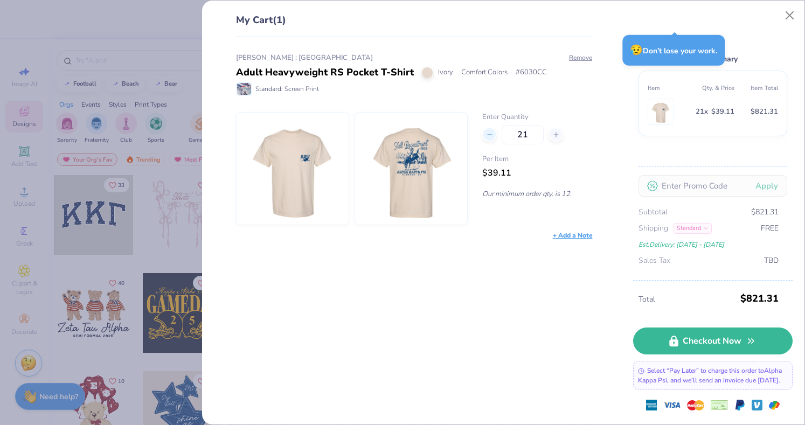
click at [491, 135] on line at bounding box center [489, 135] width 4 height 0
click at [555, 137] on icon at bounding box center [556, 135] width 8 height 8
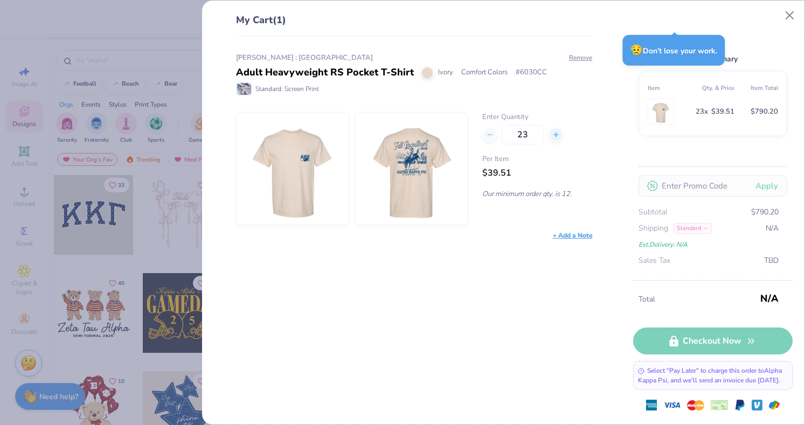
click at [555, 137] on icon at bounding box center [556, 135] width 8 height 8
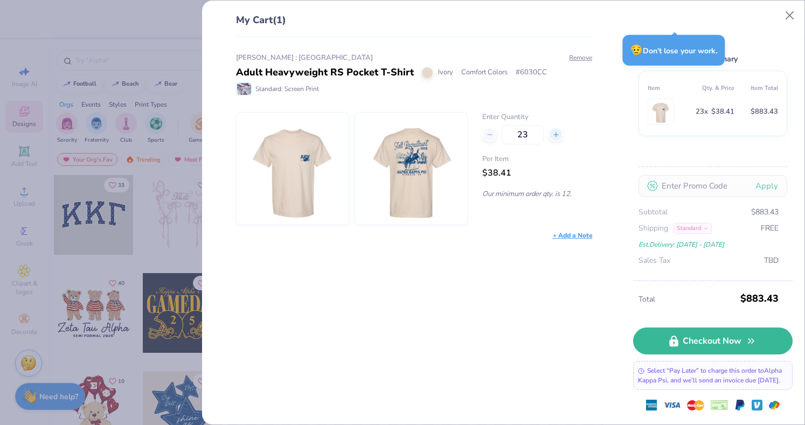
click at [555, 137] on icon at bounding box center [556, 135] width 8 height 8
type input "24"
